Goal: Information Seeking & Learning: Learn about a topic

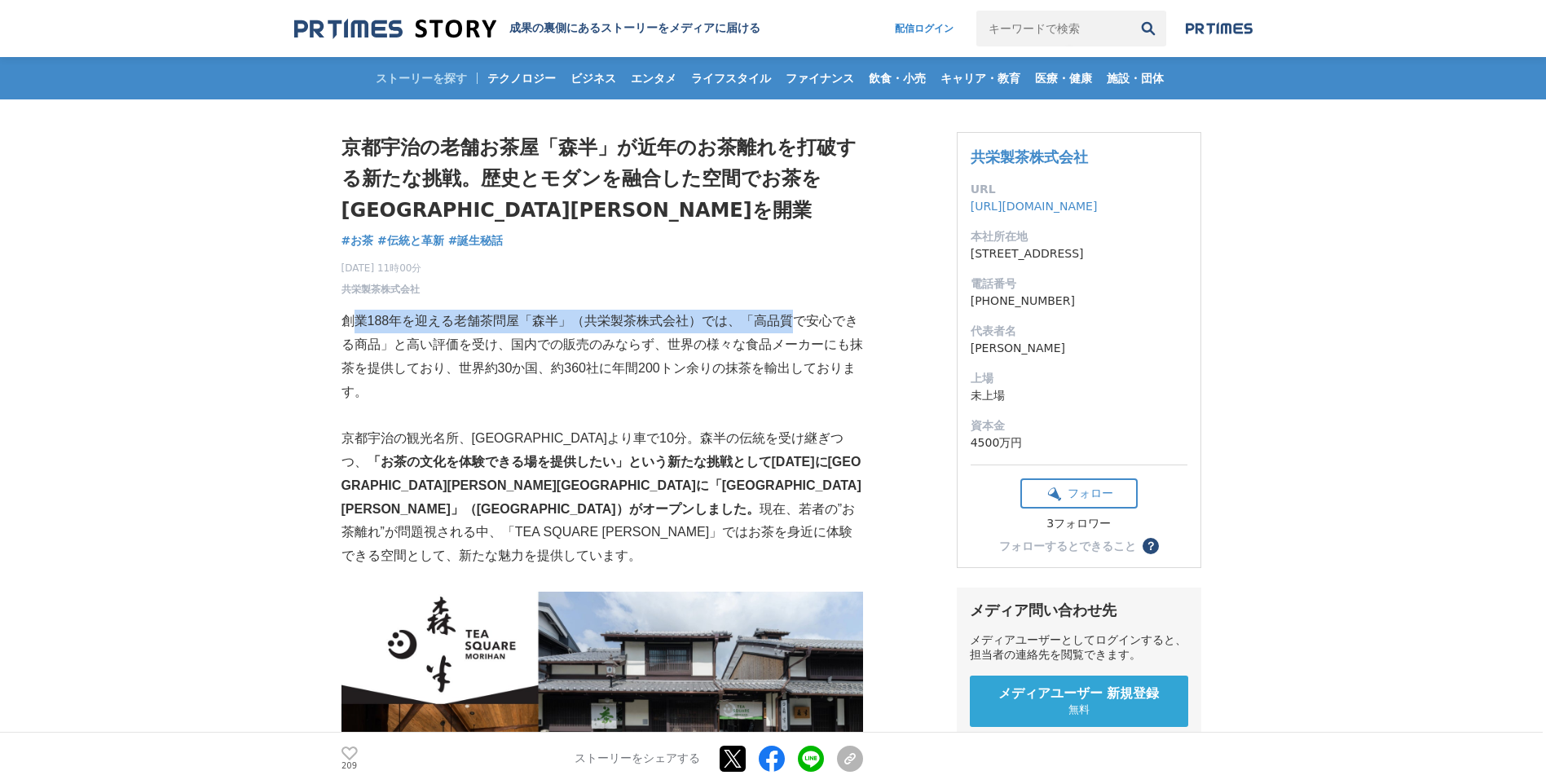
drag, startPoint x: 356, startPoint y: 319, endPoint x: 797, endPoint y: 328, distance: 441.1
click at [797, 326] on p "創業188年を迎える老舗茶問屋「森半」（共栄製茶株式会社）では、「高品質で安心できる商品」と高い評価を受け、国内での販売のみならず、世界の様々な食品メーカーに…" at bounding box center [603, 356] width 522 height 93
drag, startPoint x: 797, startPoint y: 328, endPoint x: 658, endPoint y: 369, distance: 144.9
click at [658, 369] on p "創業188年を迎える老舗茶問屋「森半」（共栄製茶株式会社）では、「高品質で安心できる商品」と高い評価を受け、国内での販売のみならず、世界の様々な食品メーカーに…" at bounding box center [603, 356] width 522 height 93
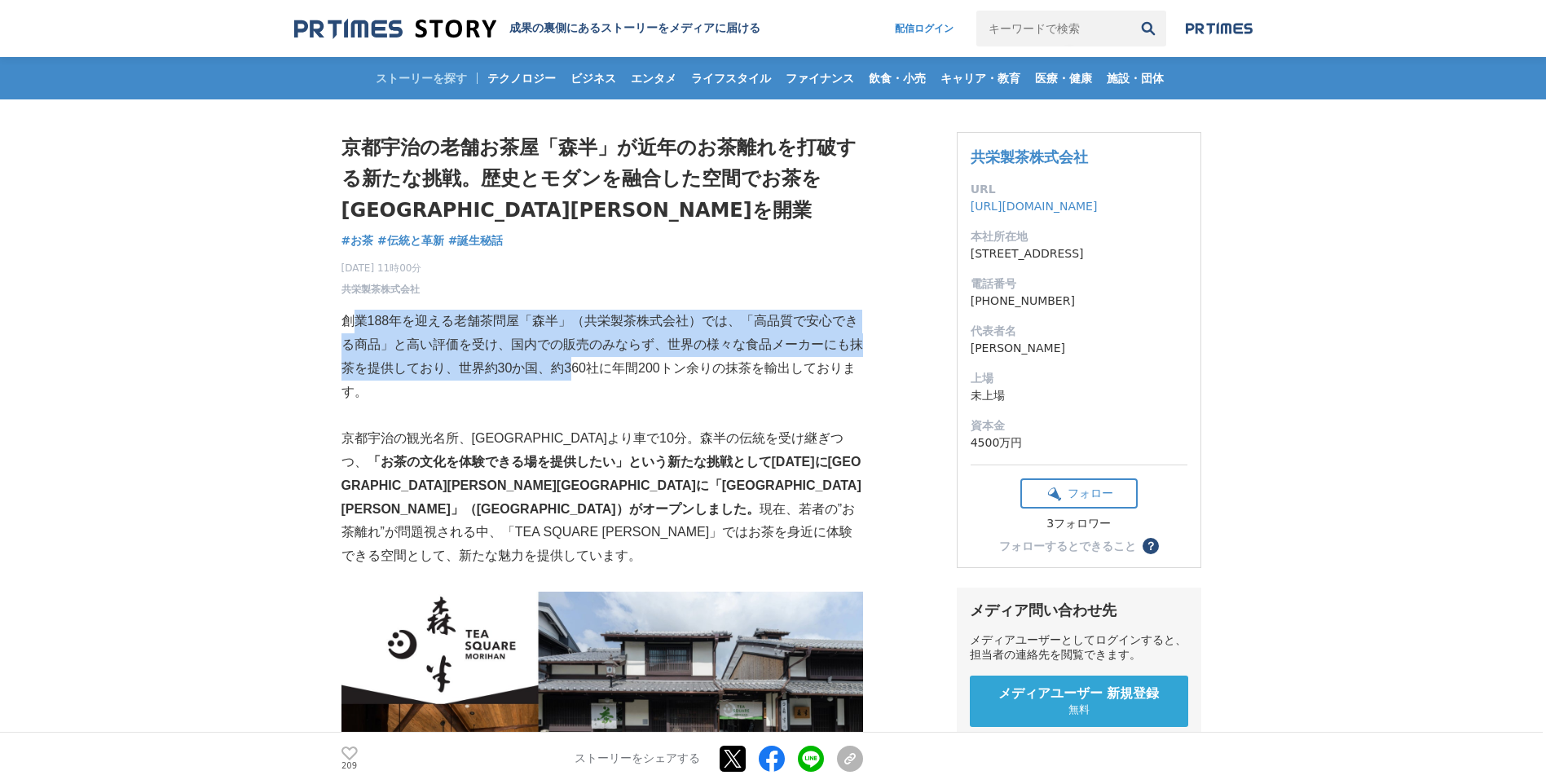
drag, startPoint x: 348, startPoint y: 325, endPoint x: 571, endPoint y: 364, distance: 226.4
click at [571, 364] on p "創業188年を迎える老舗茶問屋「森半」（共栄製茶株式会社）では、「高品質で安心できる商品」と高い評価を受け、国内での販売のみならず、世界の様々な食品メーカーに…" at bounding box center [603, 356] width 522 height 93
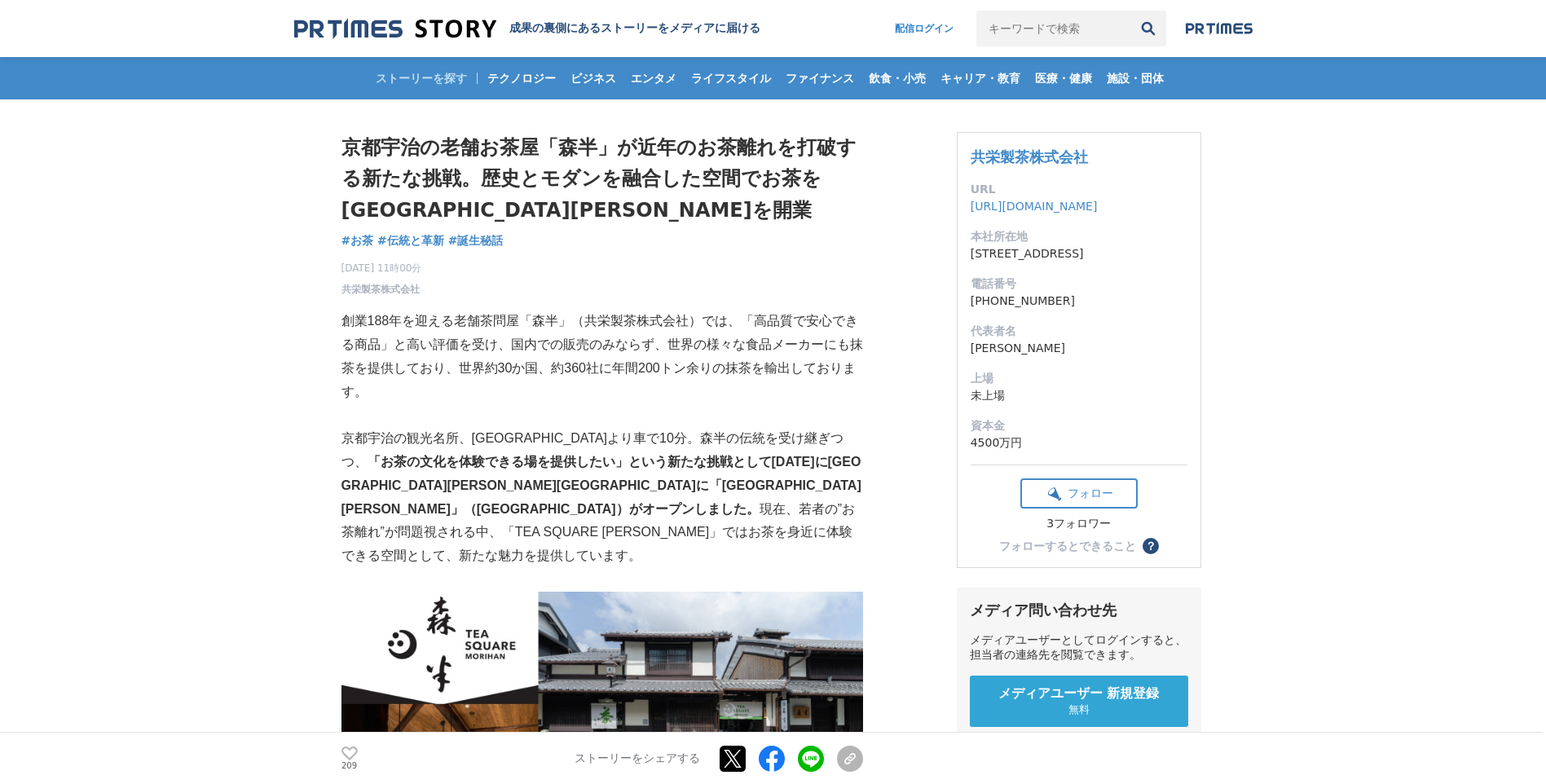
drag, startPoint x: 571, startPoint y: 364, endPoint x: 421, endPoint y: 450, distance: 172.9
click at [499, 459] on strong "「お茶の文化を体験できる場を提供したい」という新たな挑戦として[DATE]に[GEOGRAPHIC_DATA][PERSON_NAME][GEOGRAPHIC…" at bounding box center [602, 485] width 520 height 61
drag, startPoint x: 354, startPoint y: 438, endPoint x: 719, endPoint y: 438, distance: 365.0
click at [719, 437] on p "京都宇治の観光名所、[GEOGRAPHIC_DATA]より車で10分。森半の伝統を受け継ぎつつ、 「お茶の文化を体験できる場を提供したい」という新たな挑戦とし…" at bounding box center [603, 497] width 522 height 141
drag, startPoint x: 719, startPoint y: 438, endPoint x: 784, endPoint y: 440, distance: 65.0
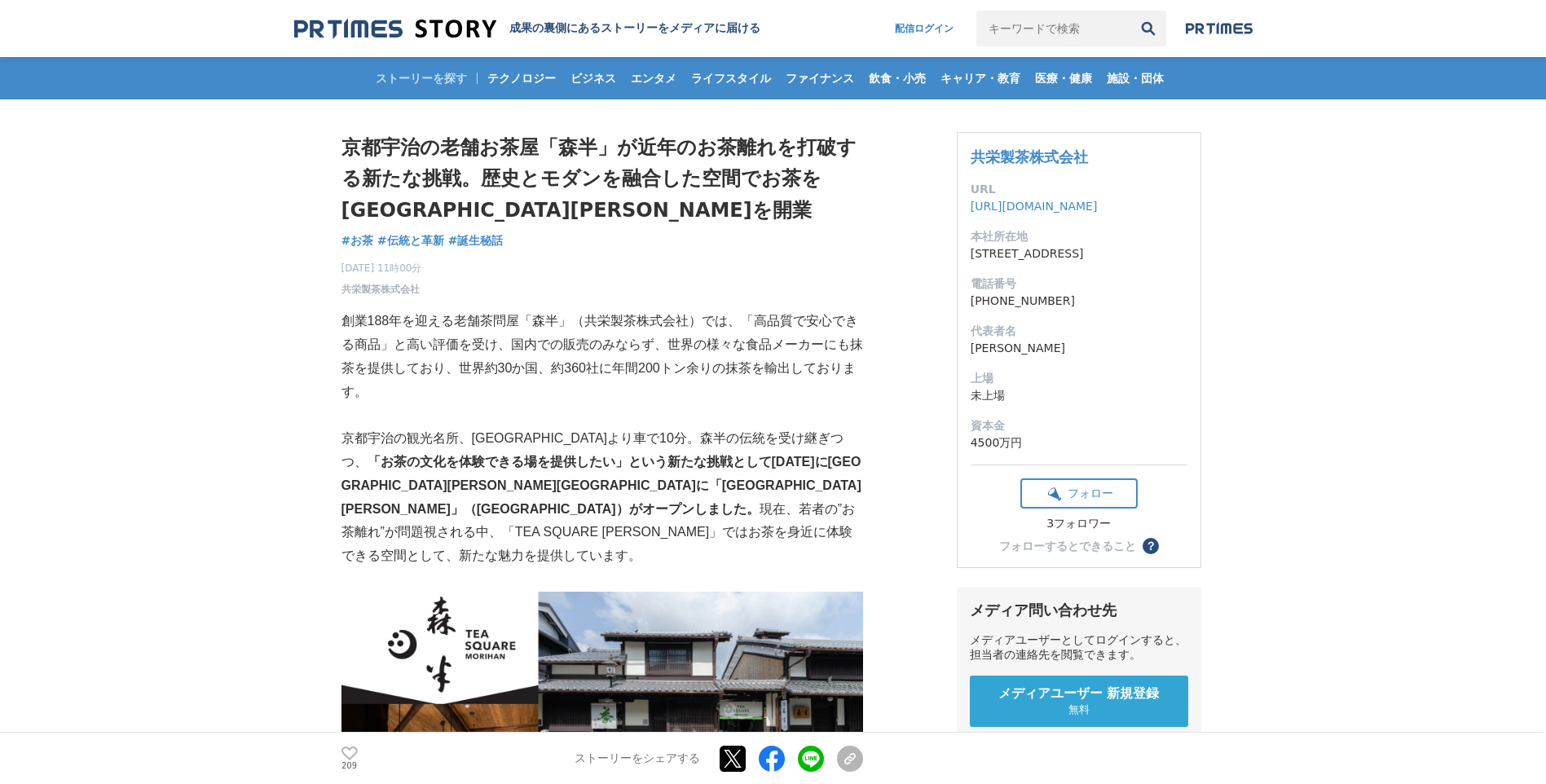
click at [785, 454] on strong "「お茶の文化を体験できる場を提供したい」という新たな挑戦として[DATE]に[GEOGRAPHIC_DATA][PERSON_NAME][GEOGRAPHIC…" at bounding box center [602, 485] width 520 height 61
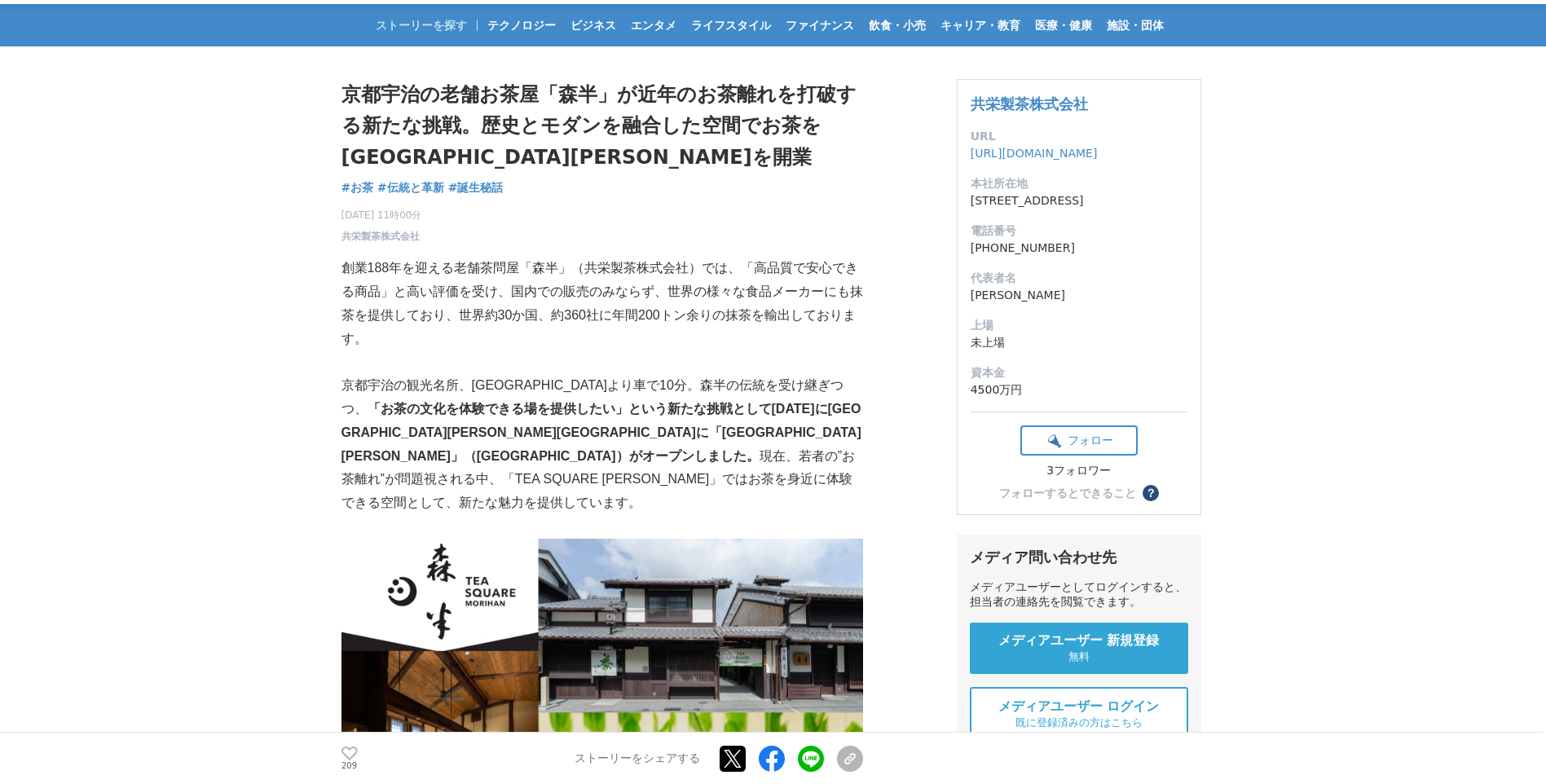
scroll to position [82, 0]
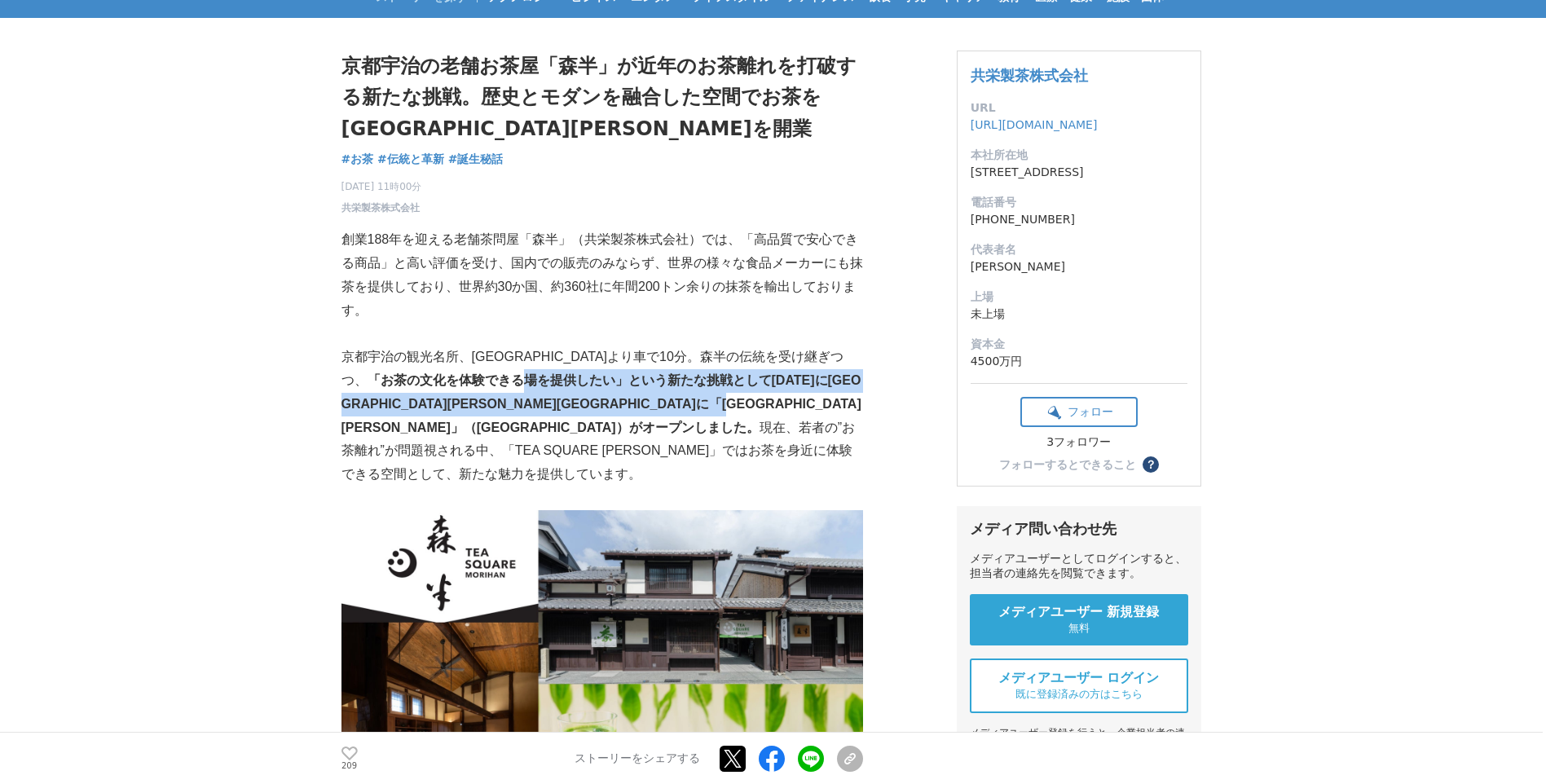
drag, startPoint x: 467, startPoint y: 379, endPoint x: 779, endPoint y: 430, distance: 316.1
click at [807, 418] on p "京都宇治の観光名所、[GEOGRAPHIC_DATA]より車で10分。森半の伝統を受け継ぎつつ、 「お茶の文化を体験できる場を提供したい」という新たな挑戦とし…" at bounding box center [603, 416] width 522 height 141
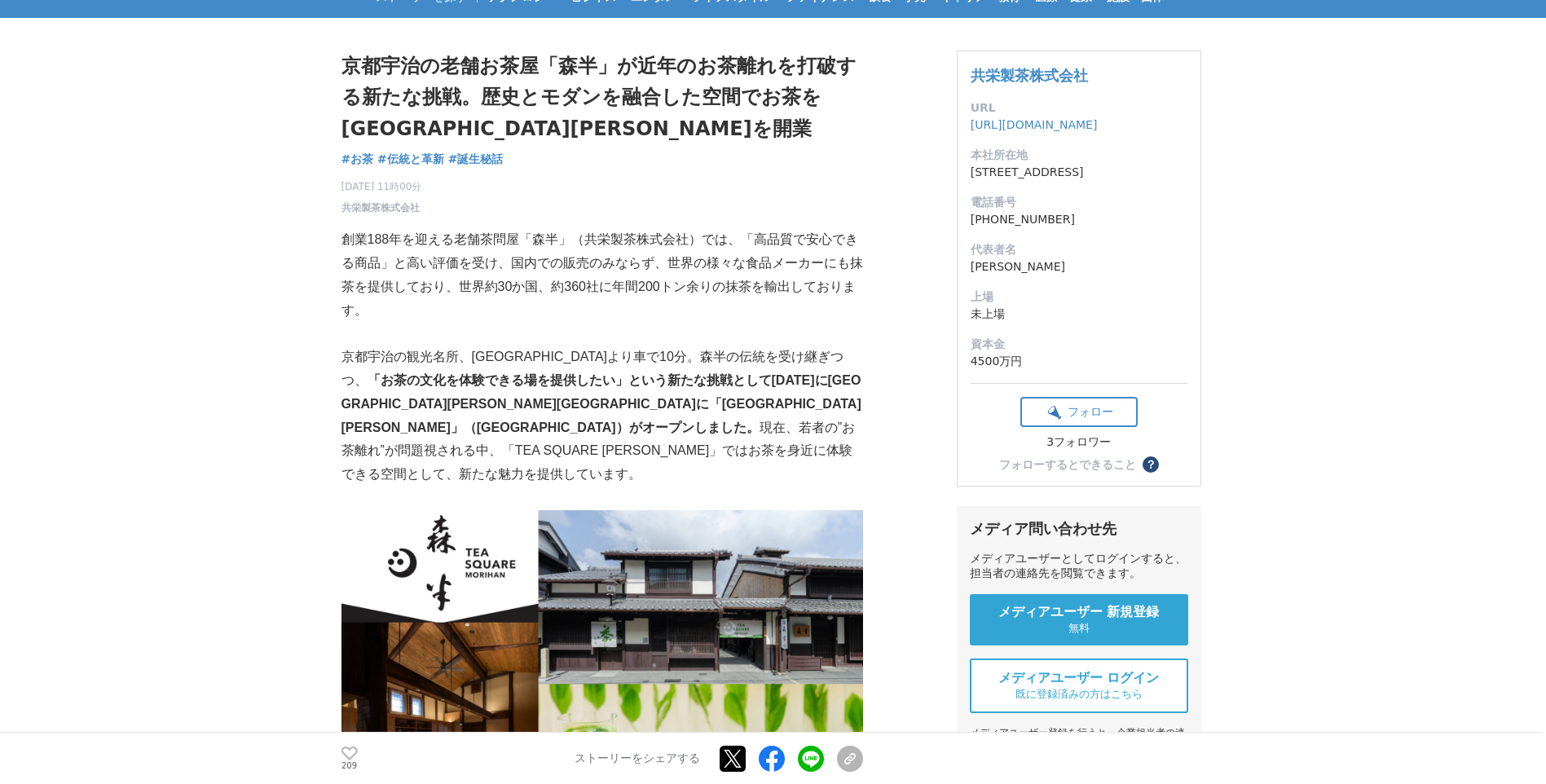
drag, startPoint x: 779, startPoint y: 430, endPoint x: 603, endPoint y: 443, distance: 176.5
click at [603, 443] on p "京都宇治の観光名所、[GEOGRAPHIC_DATA]より車で10分。森半の伝統を受け継ぎつつ、 「お茶の文化を体験できる場を提供したい」という新たな挑戦とし…" at bounding box center [603, 416] width 522 height 141
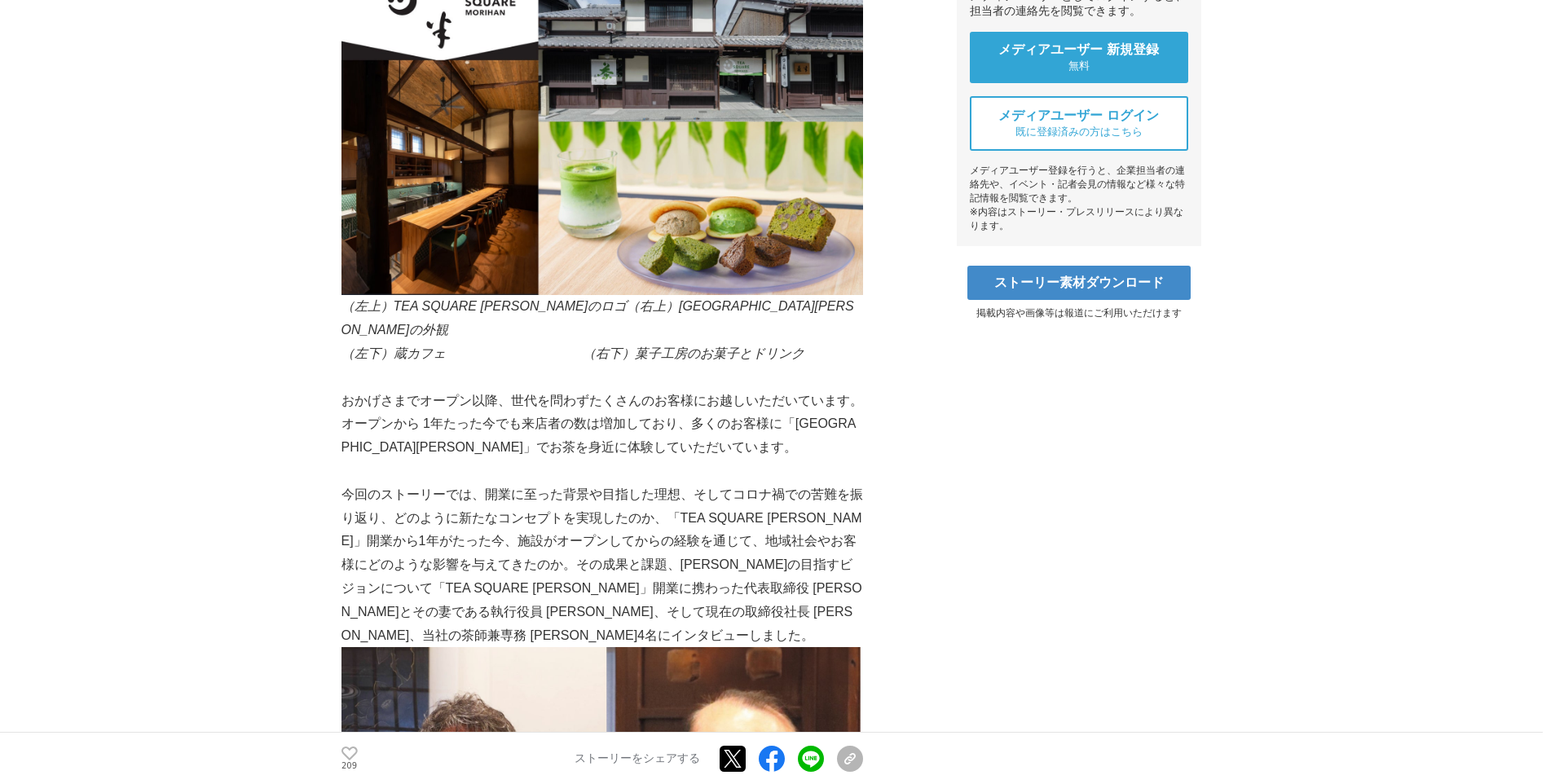
scroll to position [652, 0]
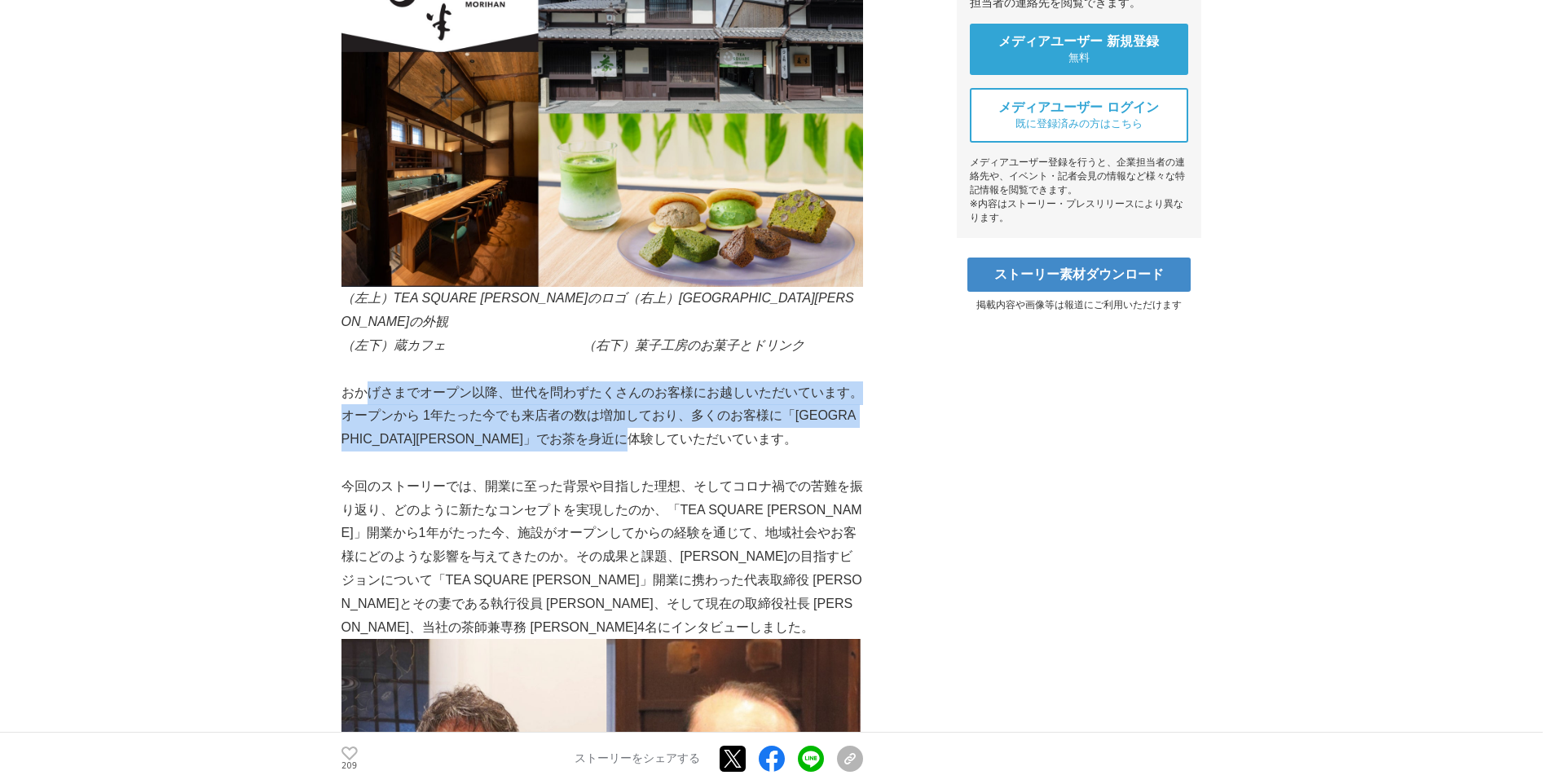
drag, startPoint x: 370, startPoint y: 348, endPoint x: 677, endPoint y: 409, distance: 313.0
click at [696, 400] on p "おかげさまでオープン以降、世代を問わずたくさんのお客様にお越しいただいています。オープンから 1年たった今でも来店者の数は増加しており、多くのお客様に「[GE…" at bounding box center [603, 416] width 522 height 70
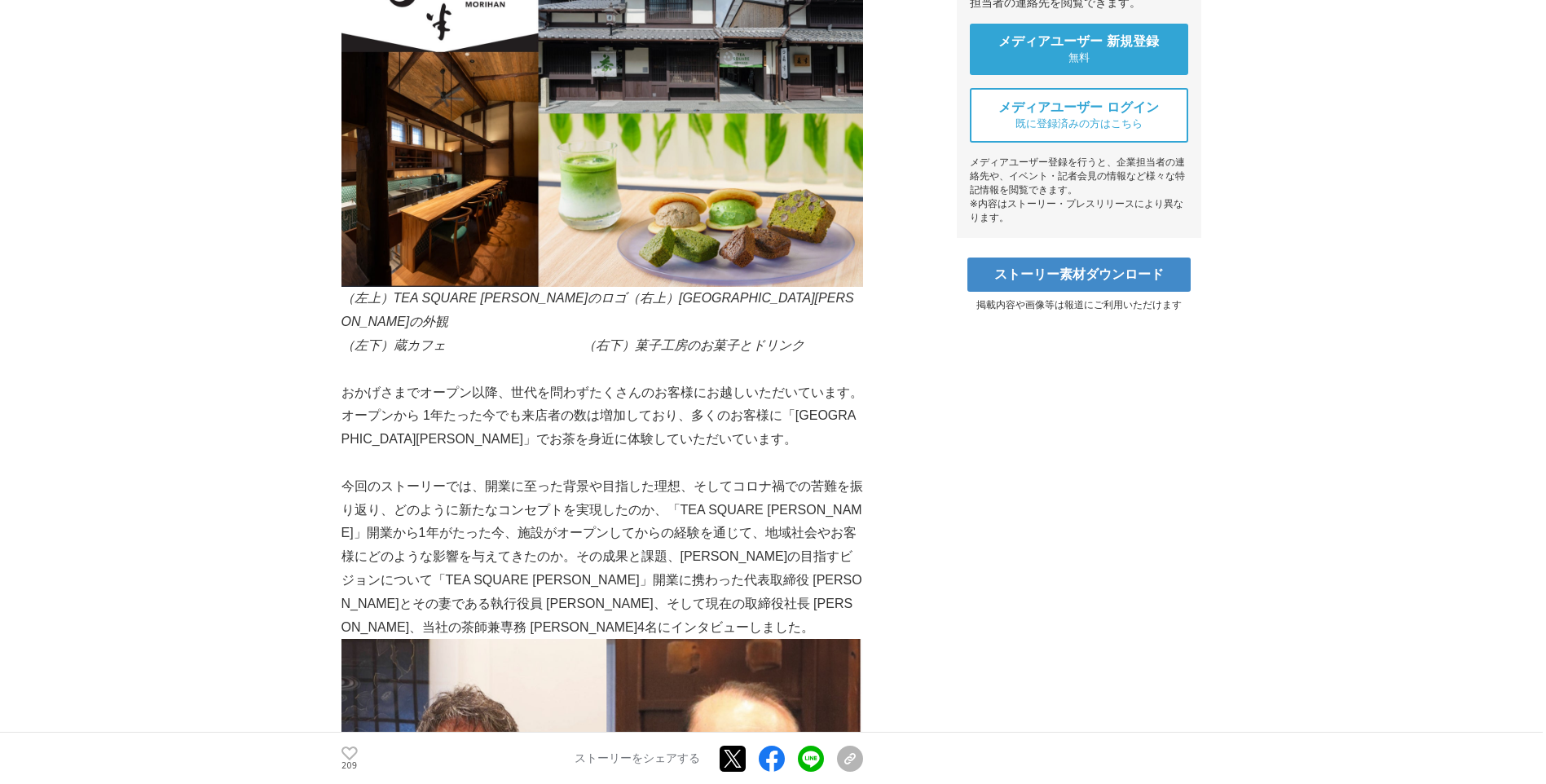
drag, startPoint x: 677, startPoint y: 409, endPoint x: 559, endPoint y: 492, distance: 144.3
click at [561, 493] on p "今回のストーリーでは、開業に至った背景や目指した理想、そしてコロナ禍での苦難を振り返り、どのように新たなコンセプトを実現したのか、「TEA SQUARE [P…" at bounding box center [603, 558] width 522 height 165
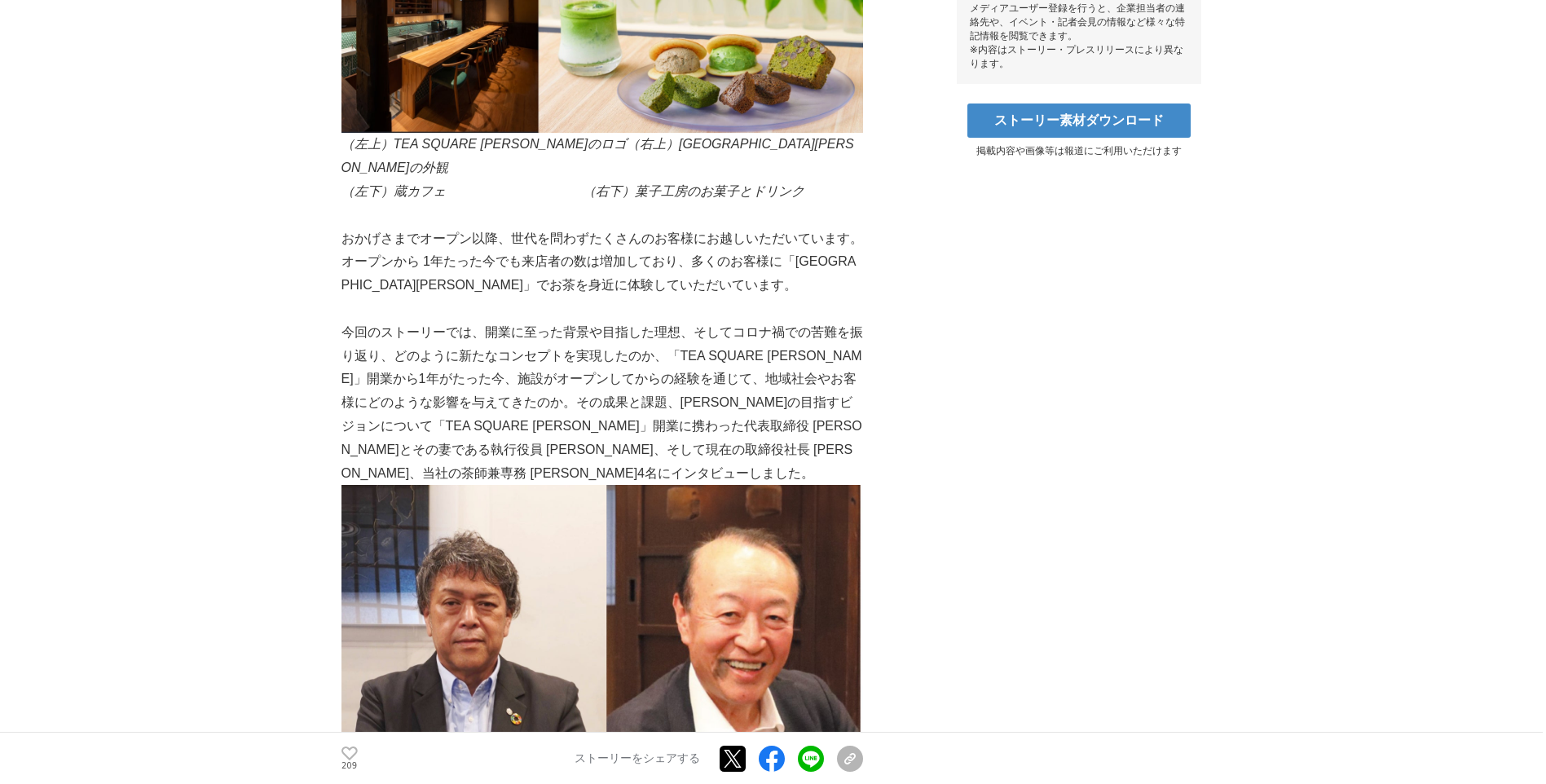
scroll to position [814, 0]
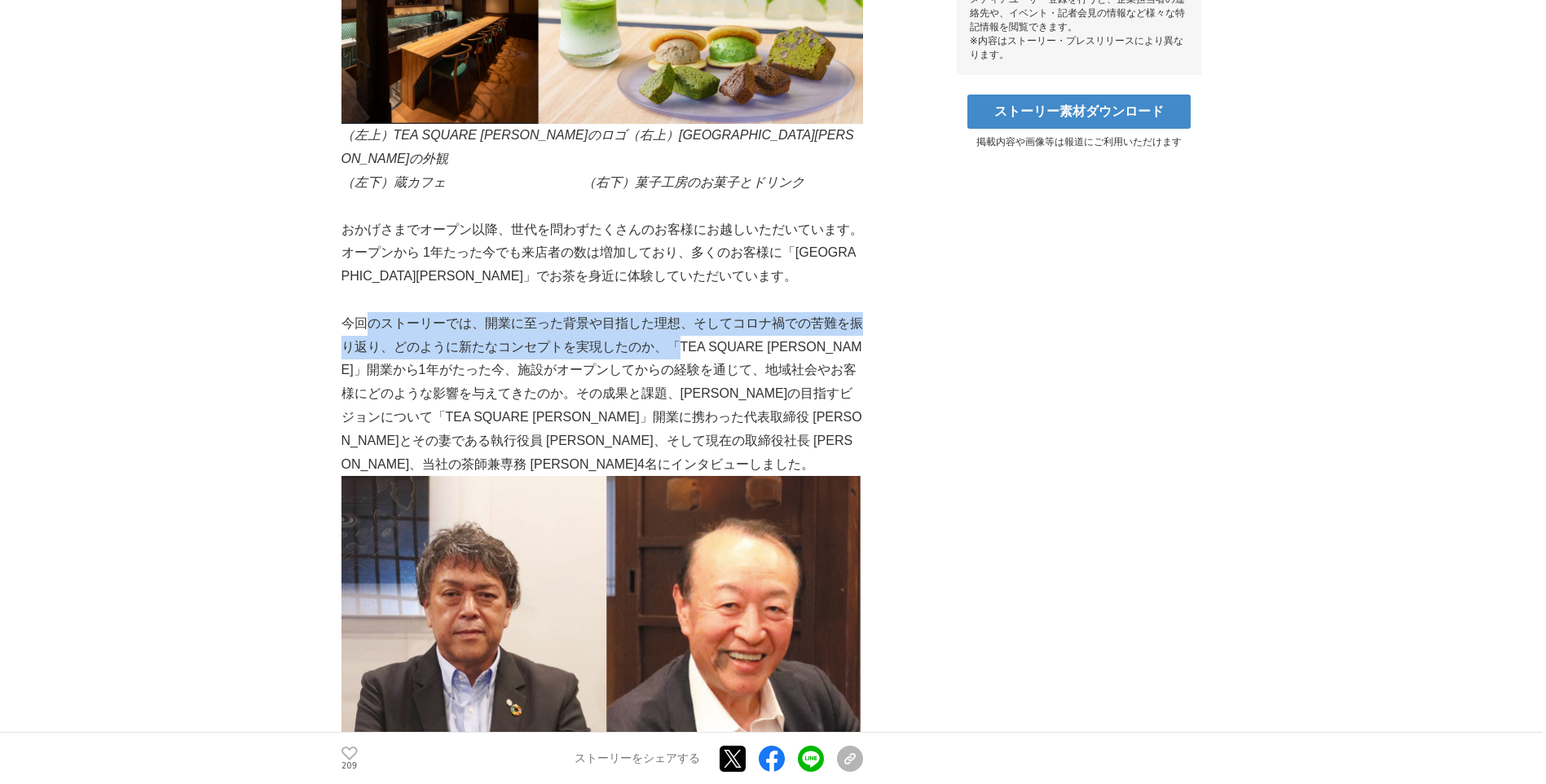
drag, startPoint x: 372, startPoint y: 278, endPoint x: 725, endPoint y: 310, distance: 354.4
click at [709, 312] on p "今回のストーリーでは、開業に至った背景や目指した理想、そしてコロナ禍での苦難を振り返り、どのように新たなコンセプトを実現したのか、「TEA SQUARE [P…" at bounding box center [603, 395] width 522 height 165
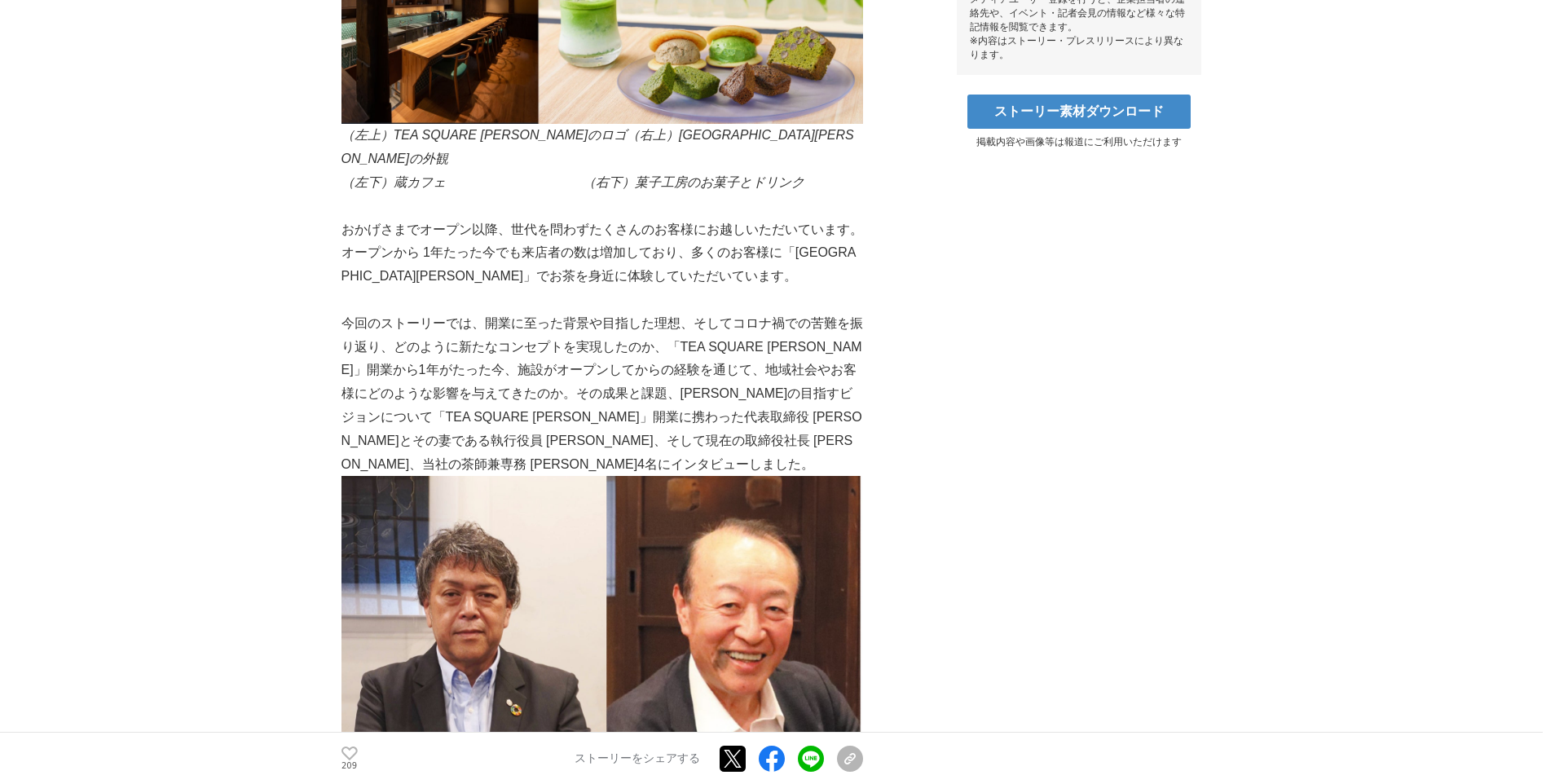
drag, startPoint x: 725, startPoint y: 310, endPoint x: 799, endPoint y: 310, distance: 74.0
click at [799, 312] on p "今回のストーリーでは、開業に至った背景や目指した理想、そしてコロナ禍での苦難を振り返り、どのように新たなコンセプトを実現したのか、「TEA SQUARE [P…" at bounding box center [603, 395] width 522 height 165
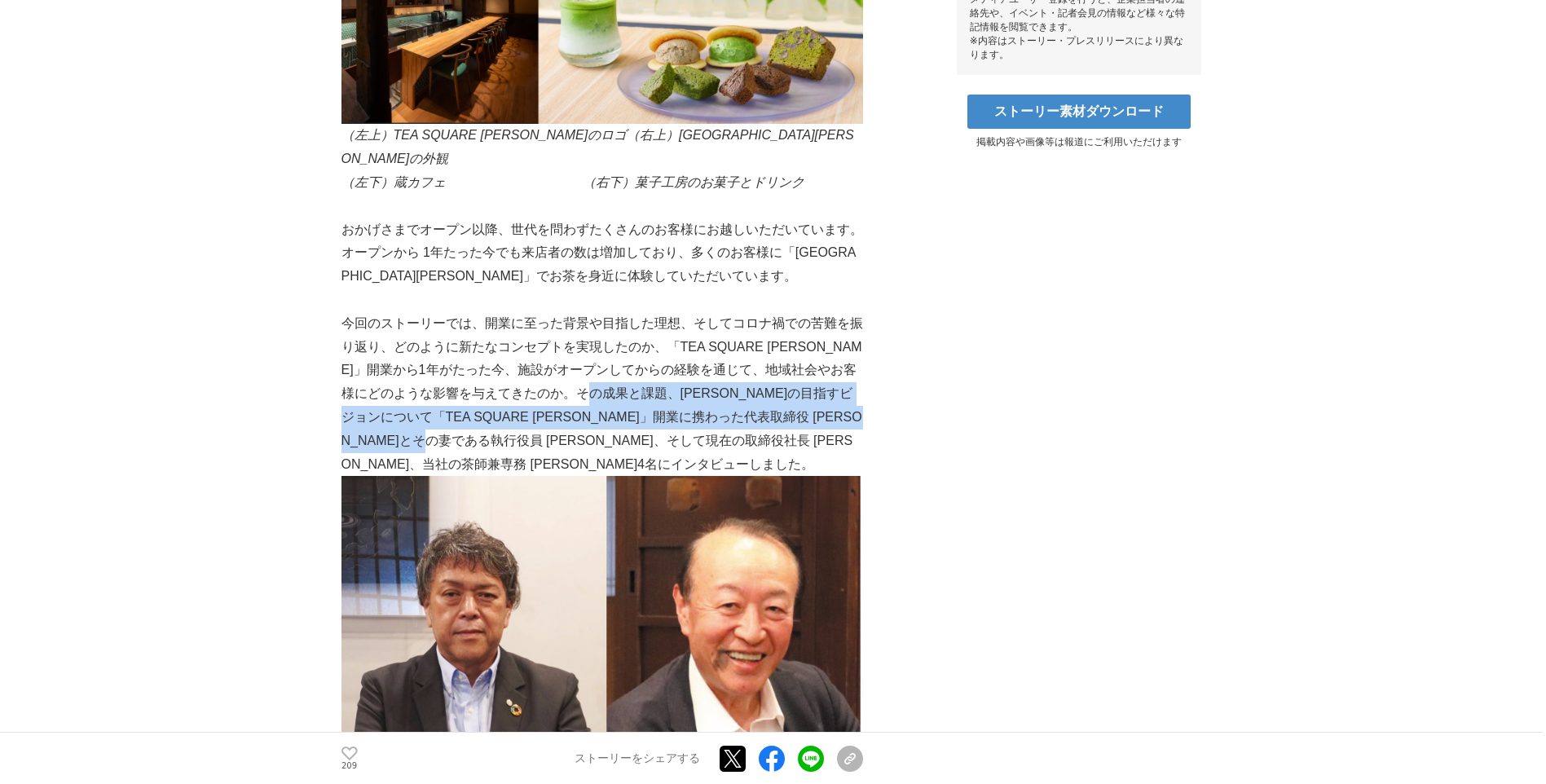
drag, startPoint x: 634, startPoint y: 346, endPoint x: 590, endPoint y: 383, distance: 57.5
click at [590, 383] on p "今回のストーリーでは、開業に至った背景や目指した理想、そしてコロナ禍での苦難を振り返り、どのように新たなコンセプトを実現したのか、「TEA SQUARE [P…" at bounding box center [603, 395] width 522 height 165
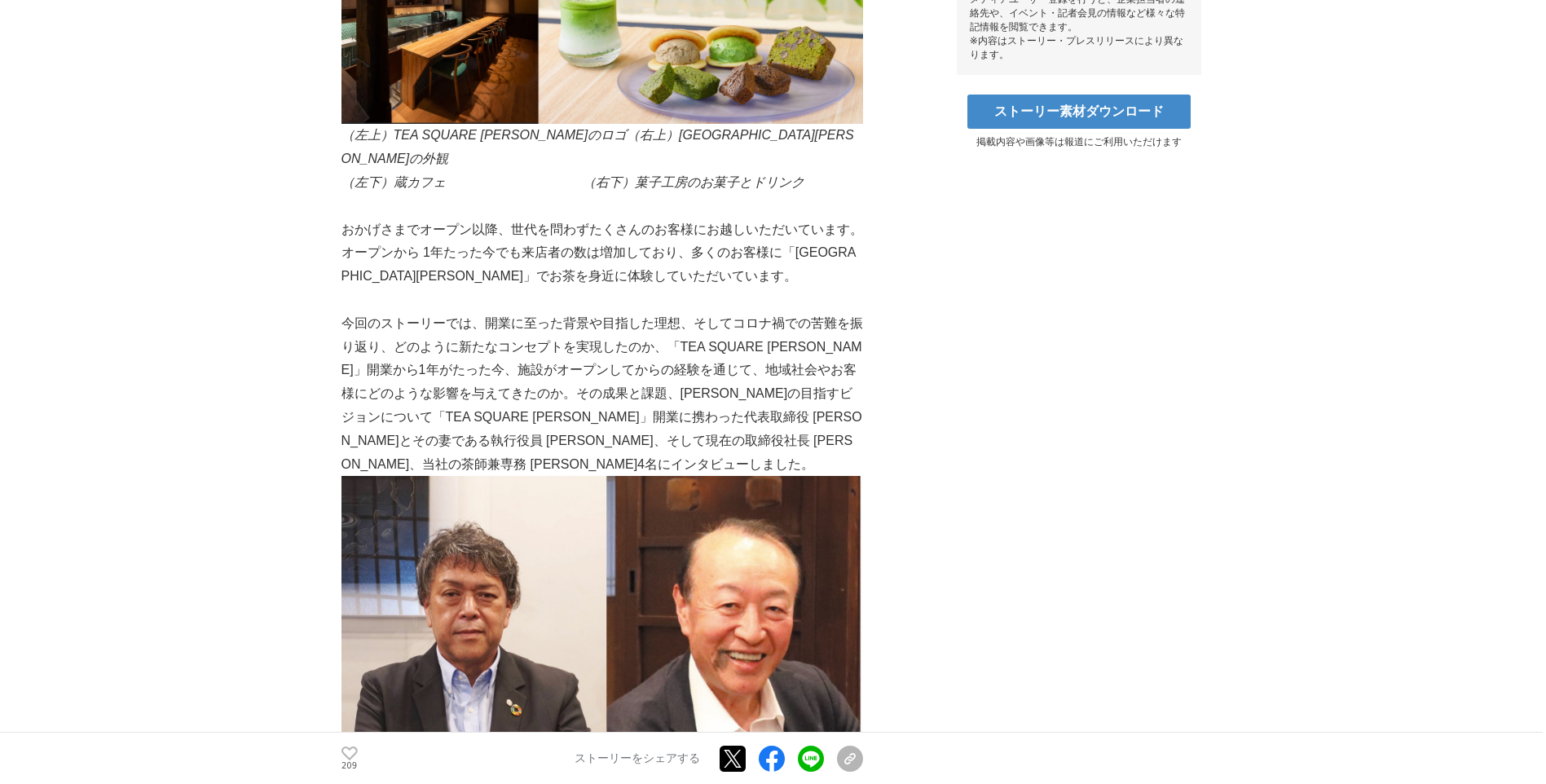
drag, startPoint x: 590, startPoint y: 383, endPoint x: 773, endPoint y: 383, distance: 183.0
click at [782, 383] on p "今回のストーリーでは、開業に至った背景や目指した理想、そしてコロナ禍での苦難を振り返り、どのように新たなコンセプトを実現したのか、「TEA SQUARE [P…" at bounding box center [603, 395] width 522 height 165
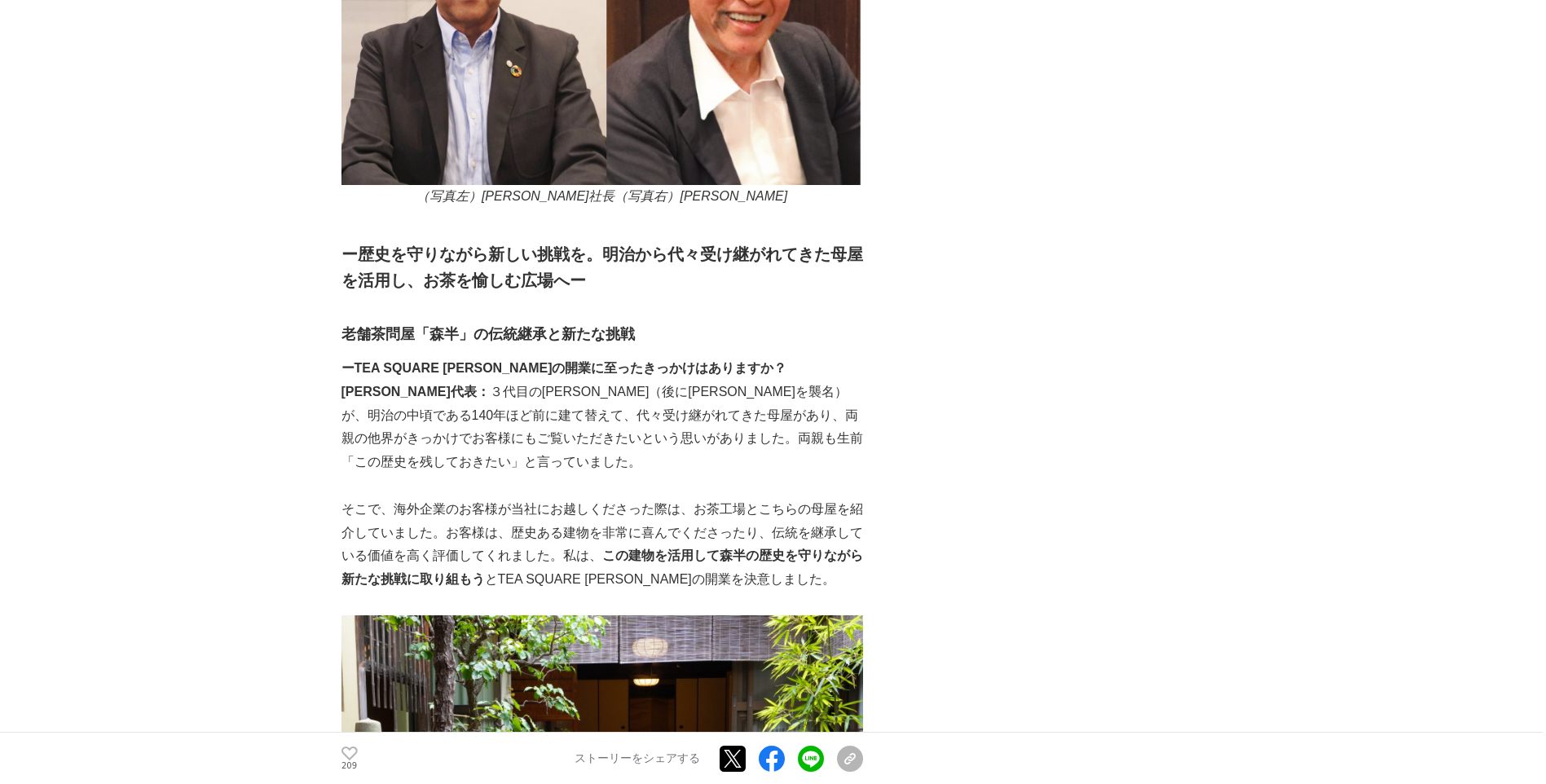
scroll to position [1548, 0]
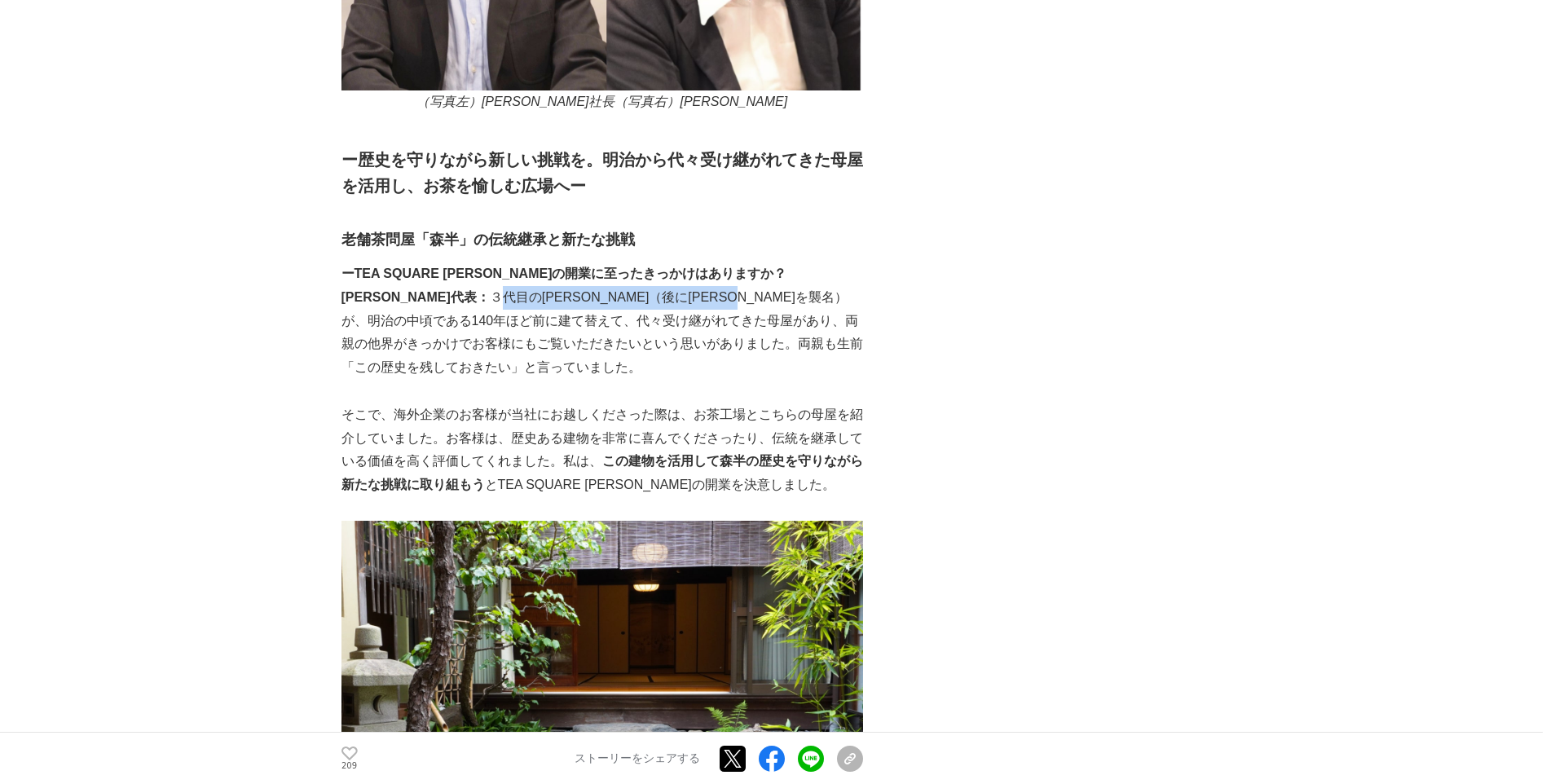
drag, startPoint x: 419, startPoint y: 247, endPoint x: 739, endPoint y: 268, distance: 320.7
click at [746, 286] on p "[PERSON_NAME]代表： ３代目の[PERSON_NAME]（後に[PERSON_NAME]を襲名）が、明治の中頃である140年ほど前に建て替えて、代…" at bounding box center [603, 332] width 522 height 93
drag, startPoint x: 739, startPoint y: 268, endPoint x: 639, endPoint y: 364, distance: 138.6
click at [643, 403] on p "そこで、海外企業のお客様が当社にお越しくださった際は、お茶工場とこちらの母屋を紹介していました。お客様は、歴史ある建物を非常に喜んでくださったり、伝統を継承し…" at bounding box center [603, 449] width 522 height 93
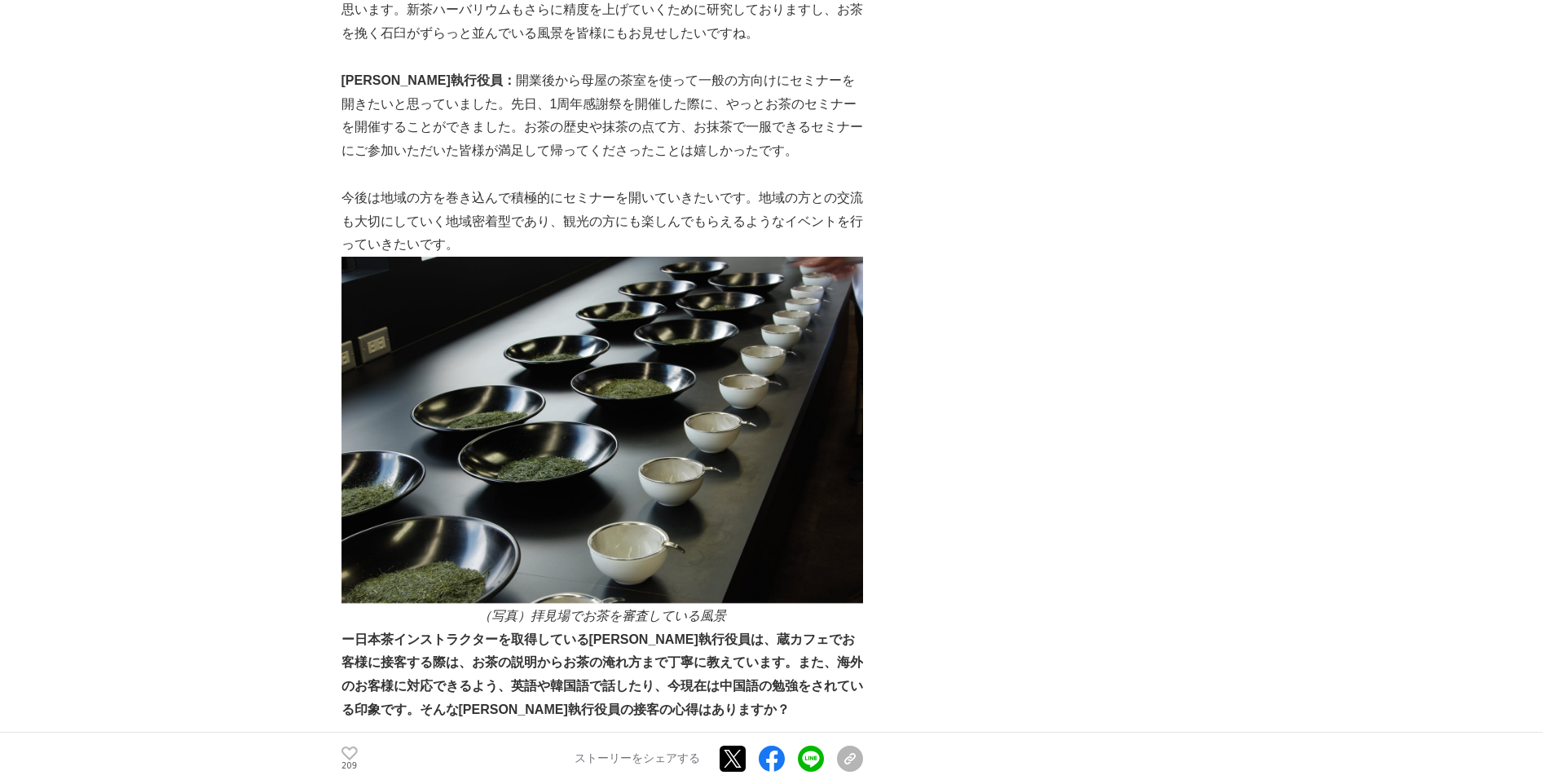
scroll to position [8227, 0]
